Goal: Information Seeking & Learning: Learn about a topic

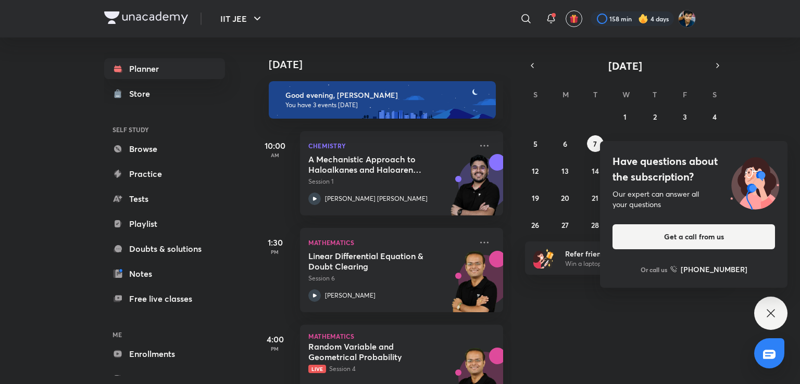
scroll to position [42, 0]
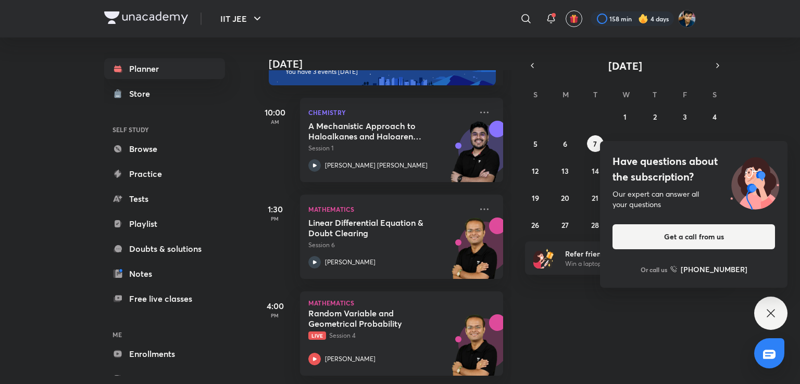
drag, startPoint x: 525, startPoint y: 20, endPoint x: 530, endPoint y: 26, distance: 7.4
click at [525, 20] on icon at bounding box center [526, 18] width 12 height 12
type input "piyu"
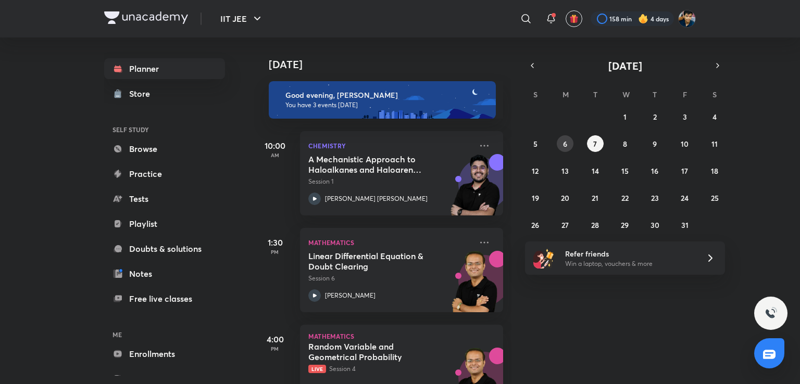
click at [566, 149] on button "6" at bounding box center [565, 143] width 17 height 17
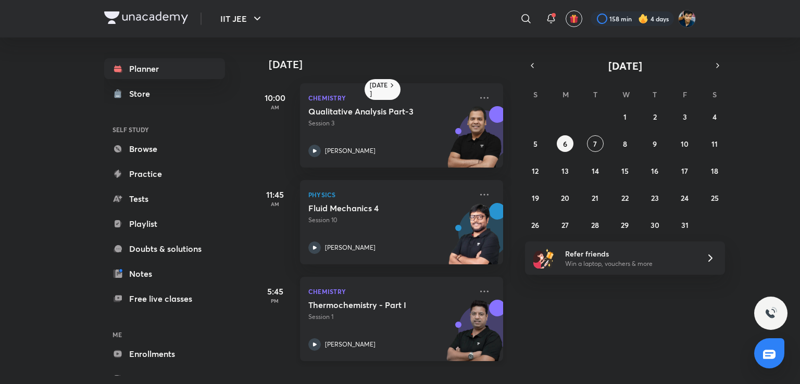
click at [394, 344] on div "[PERSON_NAME]" at bounding box center [389, 344] width 163 height 12
